Goal: Transaction & Acquisition: Purchase product/service

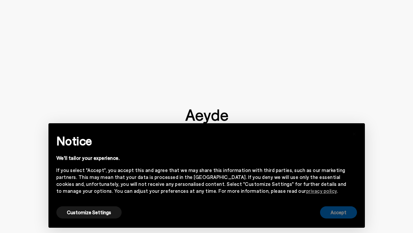
click at [346, 213] on button "Accept" at bounding box center [338, 212] width 37 height 12
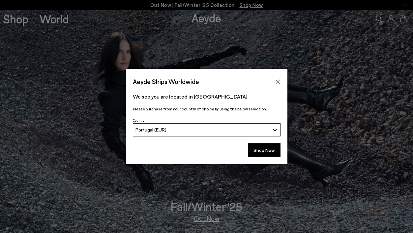
click at [279, 80] on icon "Close" at bounding box center [277, 81] width 4 height 4
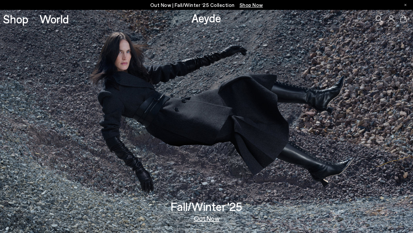
click at [276, 81] on img at bounding box center [206, 121] width 413 height 223
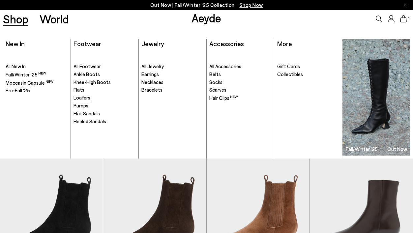
scroll to position [54, 0]
click at [81, 89] on span "Flats" at bounding box center [78, 90] width 11 height 6
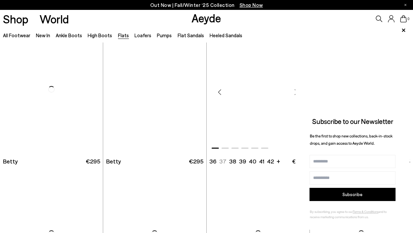
scroll to position [557, 0]
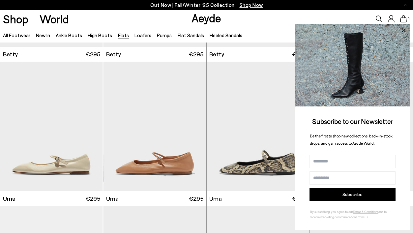
click at [402, 30] on icon at bounding box center [402, 29] width 3 height 3
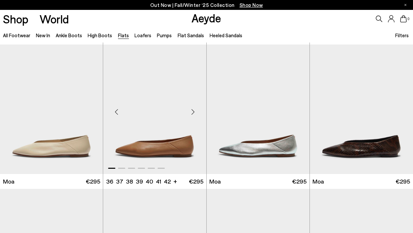
scroll to position [1009, 0]
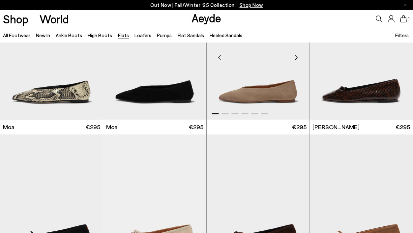
scroll to position [1184, 0]
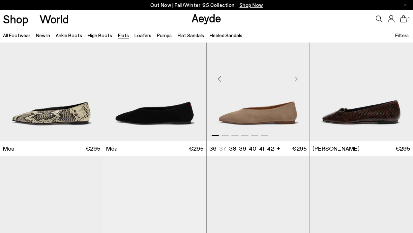
click at [247, 125] on img "1 / 6" at bounding box center [257, 76] width 103 height 129
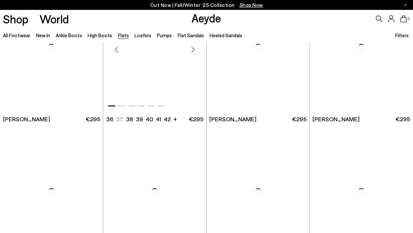
scroll to position [1964, 0]
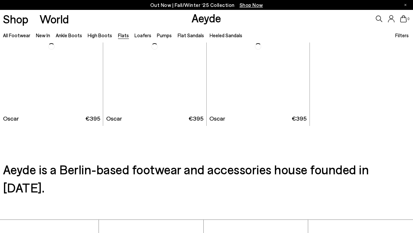
scroll to position [2296, 0]
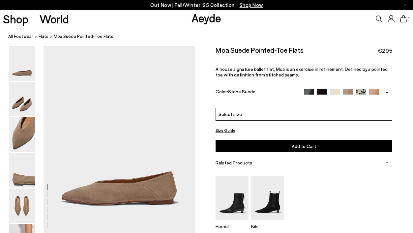
click at [23, 141] on img at bounding box center [22, 134] width 26 height 35
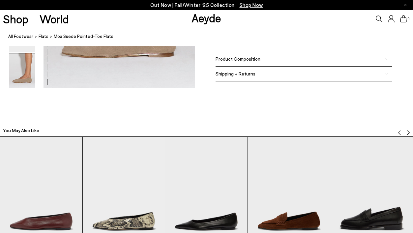
scroll to position [1113, 0]
